Goal: Find specific fact: Find specific fact

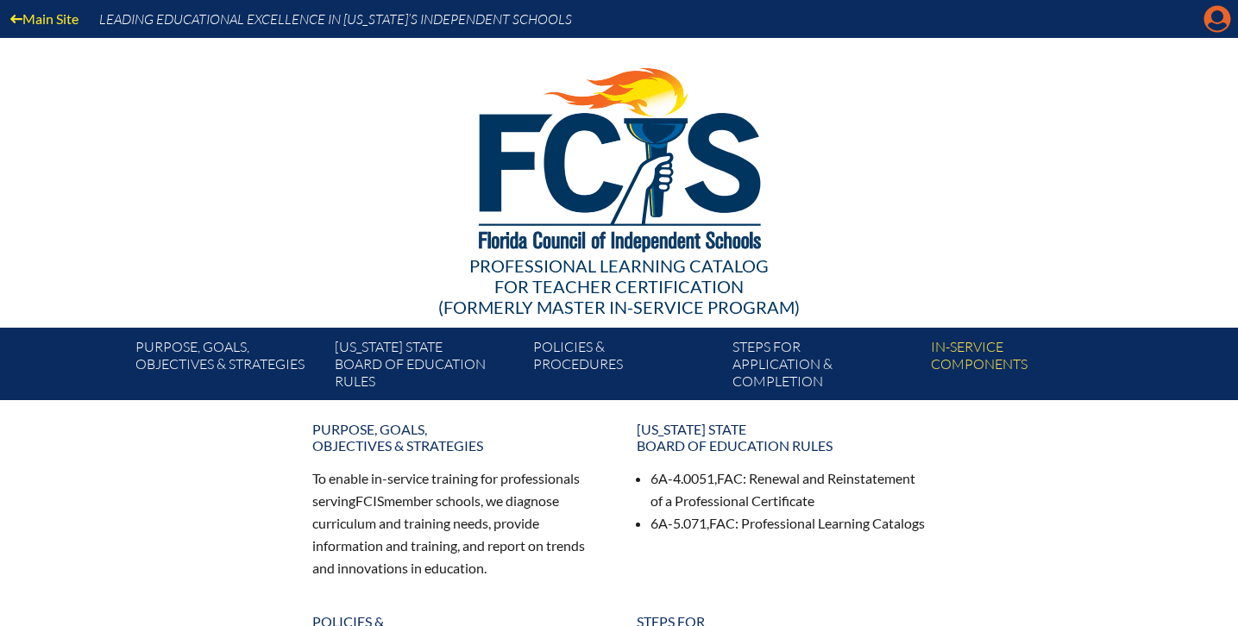
click at [1209, 18] on icon at bounding box center [1217, 19] width 27 height 27
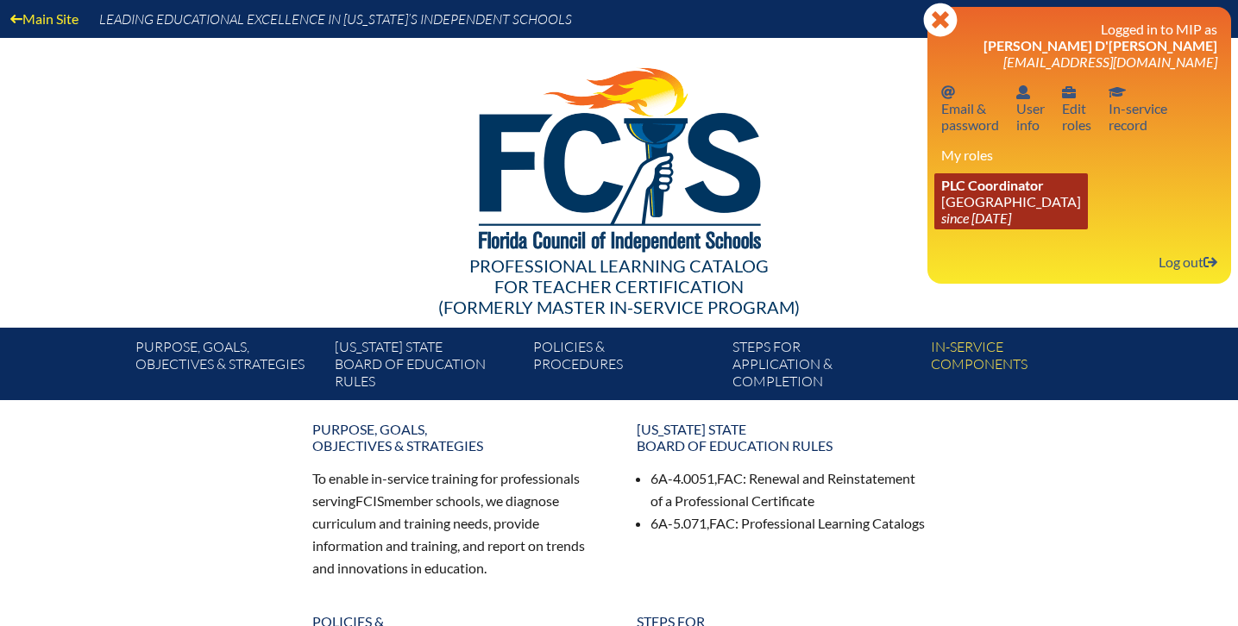
click at [1006, 213] on link "PLC Coordinator [GEOGRAPHIC_DATA] since [DATE]" at bounding box center [1011, 201] width 154 height 56
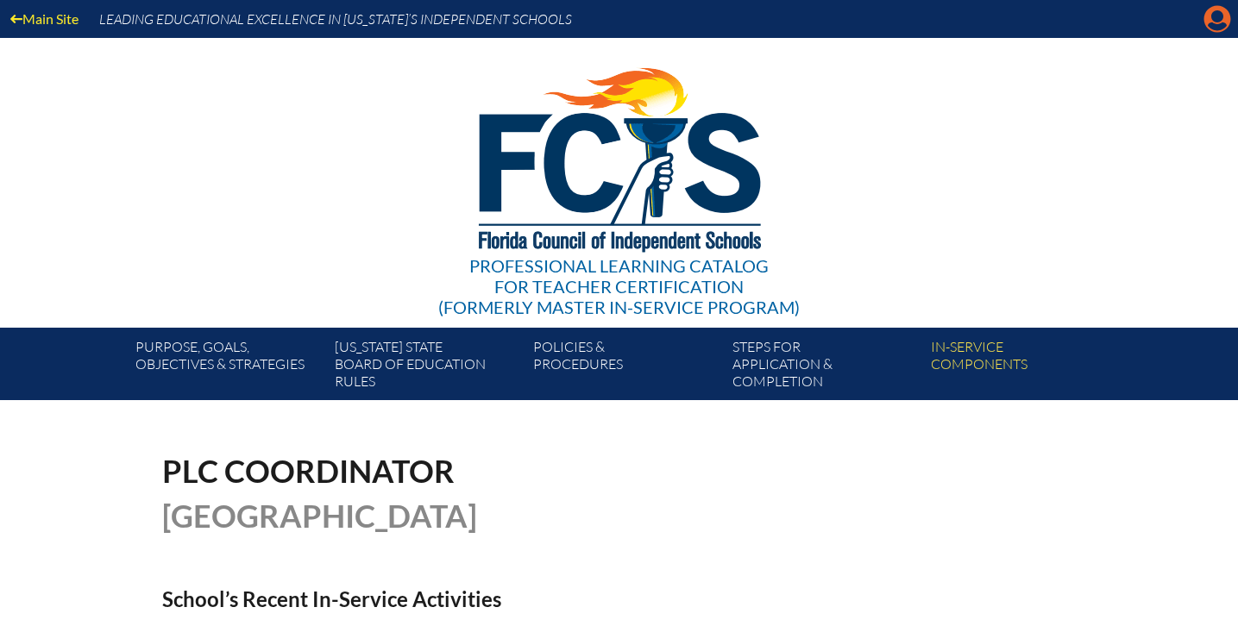
click at [1210, 22] on icon at bounding box center [1217, 19] width 27 height 27
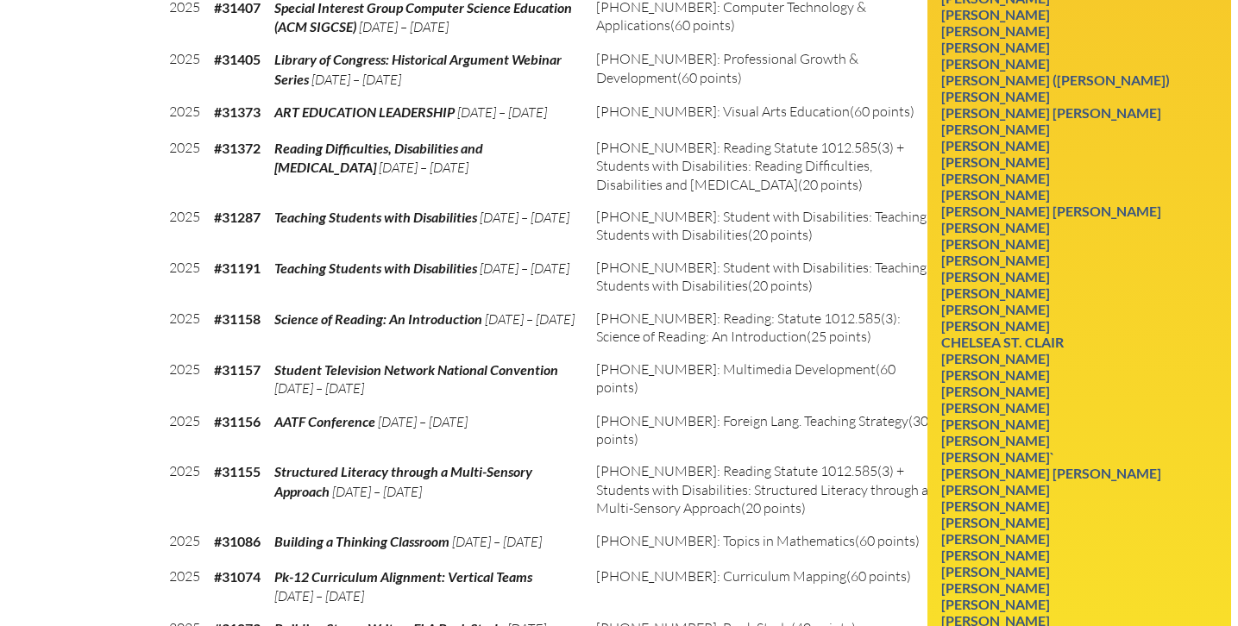
scroll to position [3431, 0]
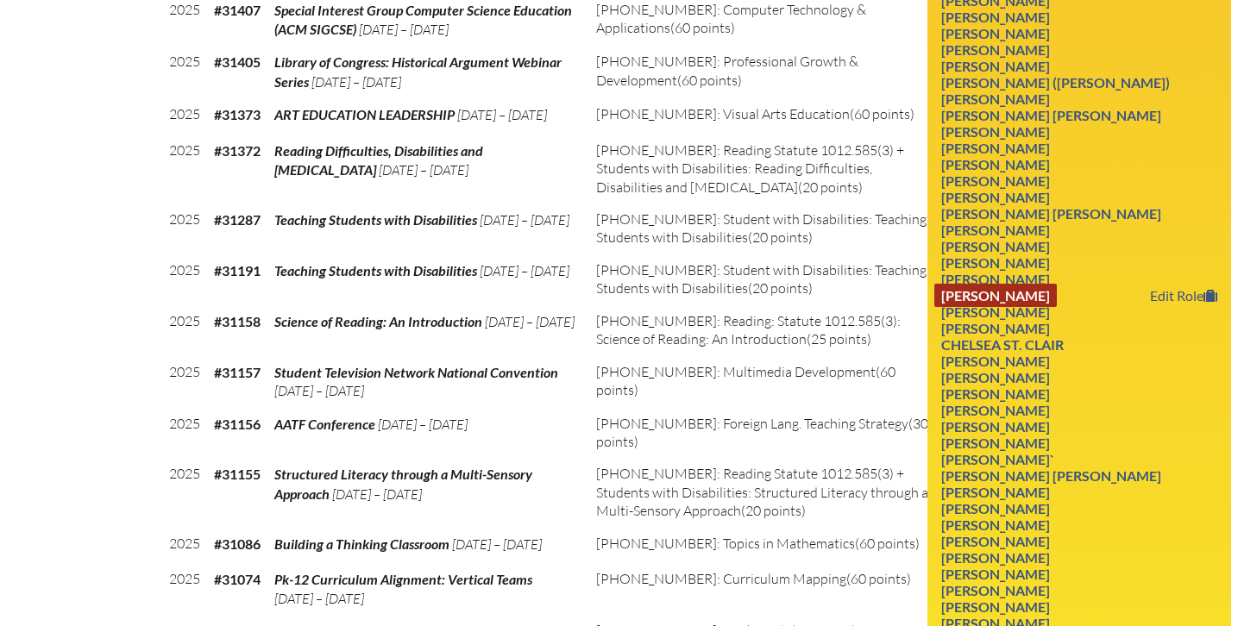
click at [992, 307] on link "John R. Solis" at bounding box center [995, 295] width 122 height 23
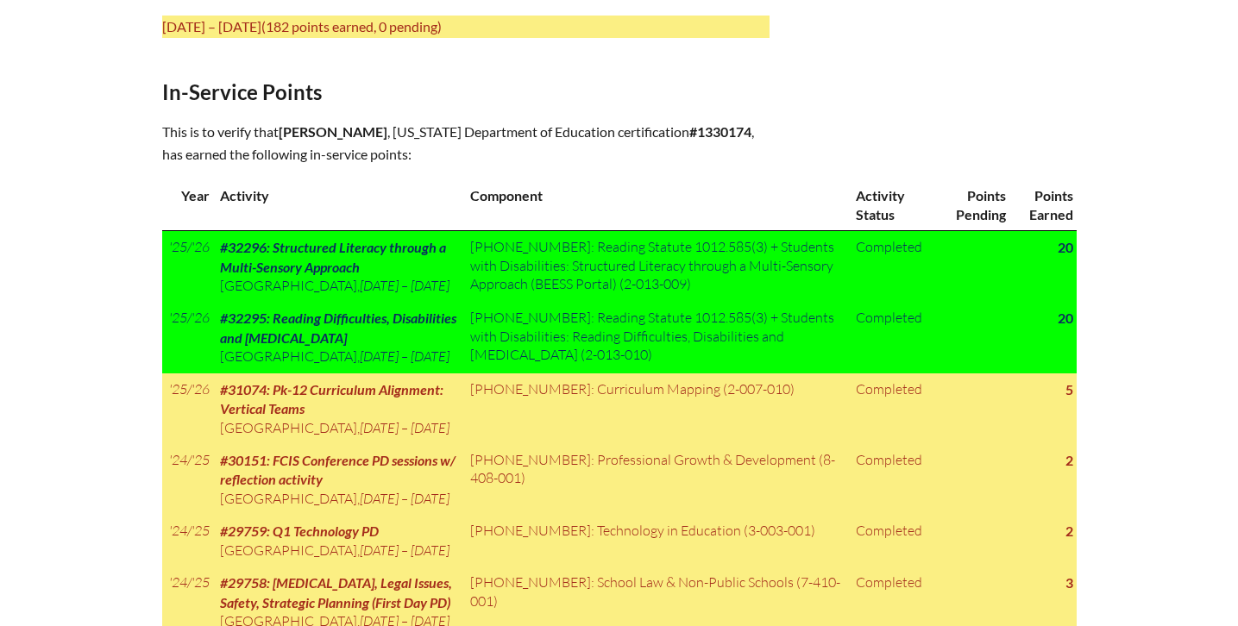
scroll to position [785, 0]
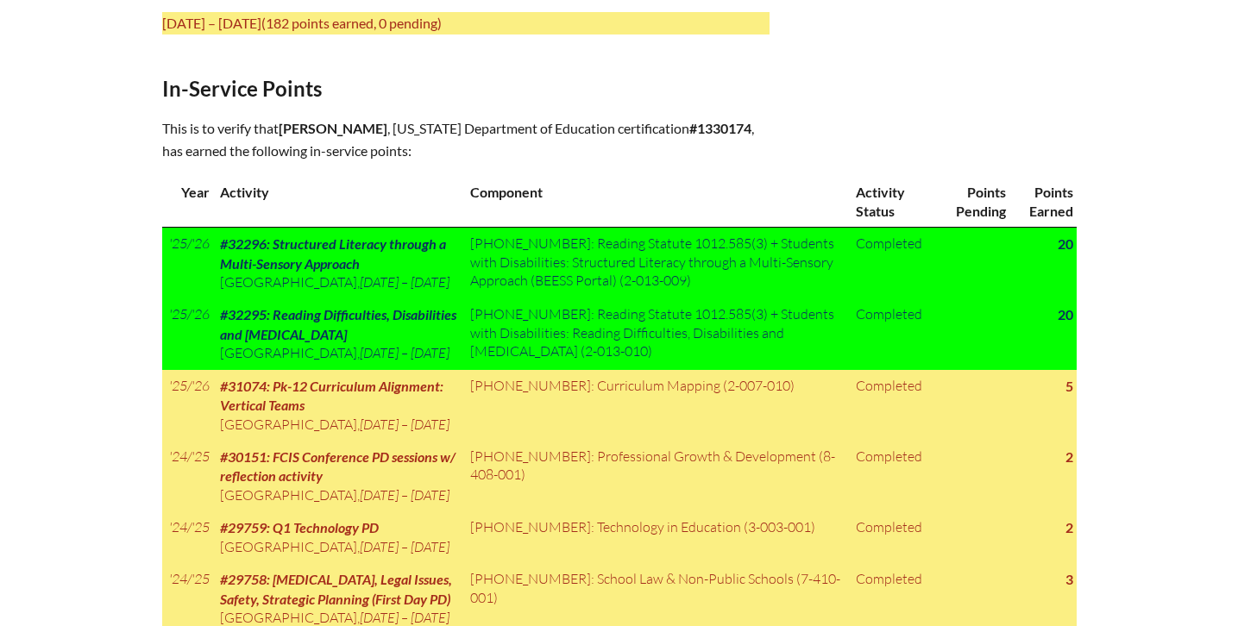
drag, startPoint x: 285, startPoint y: 122, endPoint x: 436, endPoint y: 116, distance: 150.2
click at [436, 117] on p "This is to verify that [PERSON_NAME] , [US_STATE] Department of Education certi…" at bounding box center [465, 139] width 607 height 45
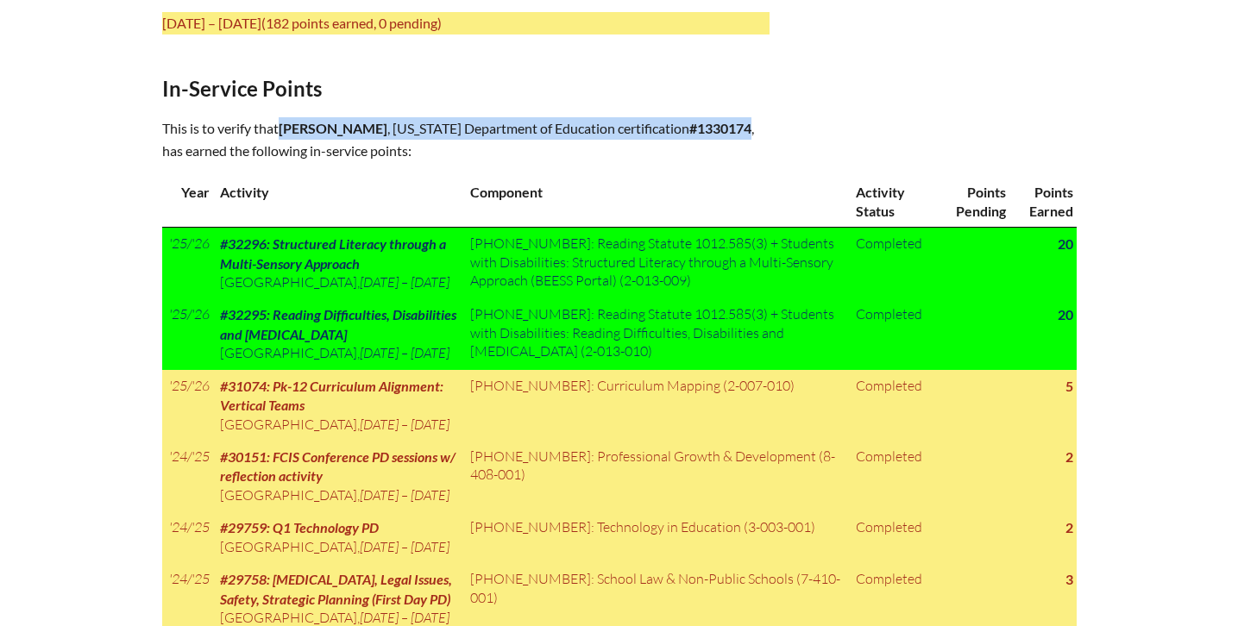
drag, startPoint x: 284, startPoint y: 127, endPoint x: 717, endPoint y: 116, distance: 433.1
click at [717, 117] on p "This is to verify that [PERSON_NAME] , [US_STATE] Department of Education certi…" at bounding box center [465, 139] width 607 height 45
drag, startPoint x: 723, startPoint y: 124, endPoint x: 283, endPoint y: 122, distance: 439.9
click at [283, 122] on p "This is to verify that [PERSON_NAME] , [US_STATE] Department of Education certi…" at bounding box center [465, 139] width 607 height 45
copy p "[PERSON_NAME] , [US_STATE] Department of Education certification #1330174"
